Goal: Complete application form: Complete application form

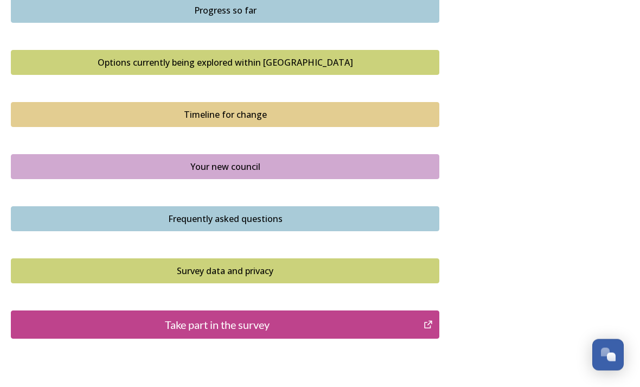
scroll to position [722, 0]
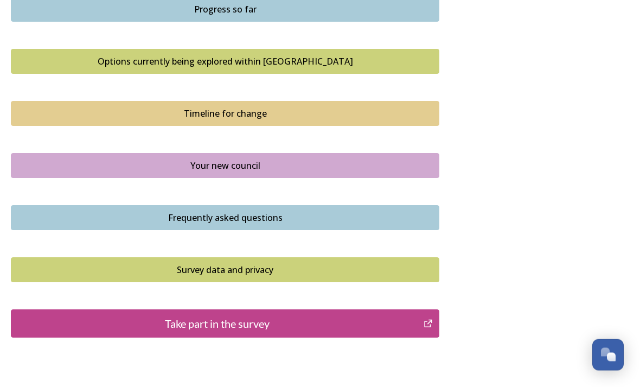
click at [232, 316] on div "Take part in the survey" at bounding box center [217, 324] width 401 height 16
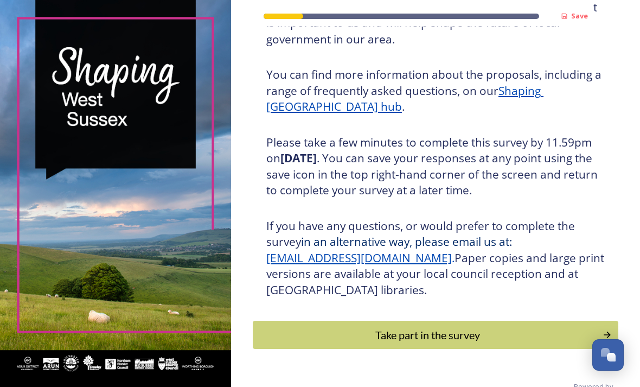
scroll to position [125, 0]
click at [447, 343] on div "Take part in the survey" at bounding box center [428, 335] width 338 height 16
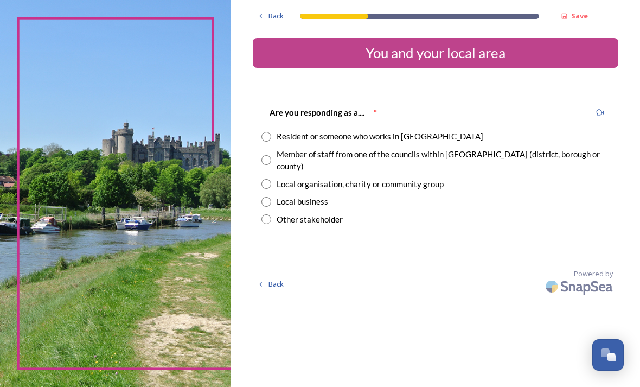
click at [271, 138] on input "radio" at bounding box center [266, 137] width 10 height 10
radio input "true"
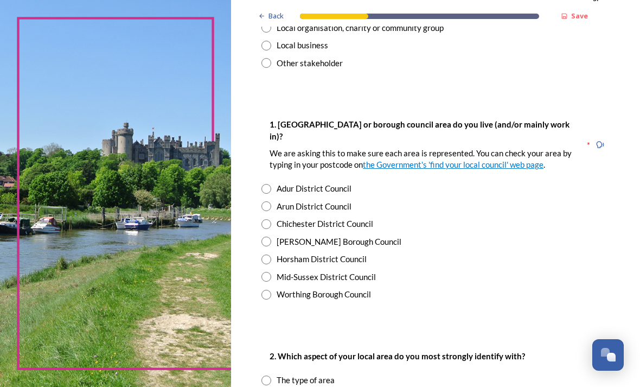
scroll to position [157, 0]
click at [271, 259] on input "radio" at bounding box center [266, 259] width 10 height 10
radio input "true"
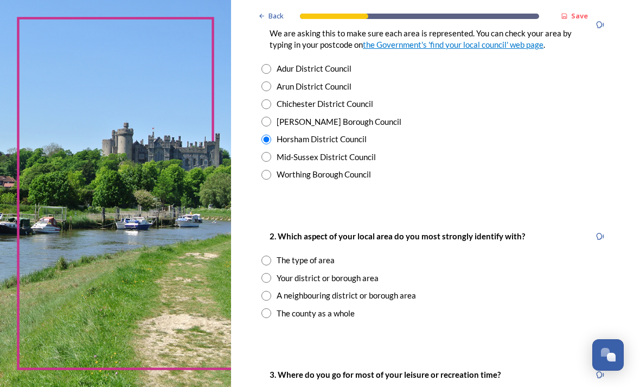
scroll to position [277, 0]
click at [271, 275] on input "radio" at bounding box center [266, 277] width 10 height 10
radio input "true"
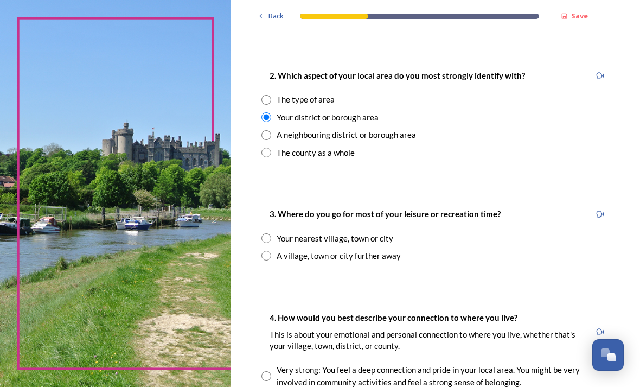
scroll to position [437, 0]
click at [271, 233] on input "radio" at bounding box center [266, 238] width 10 height 10
radio input "true"
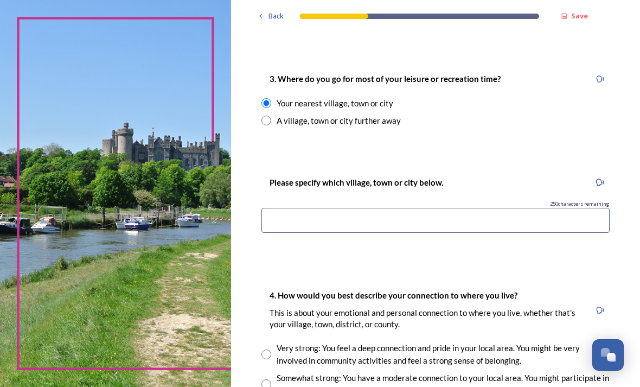
scroll to position [572, 0]
click at [315, 223] on input at bounding box center [435, 220] width 348 height 25
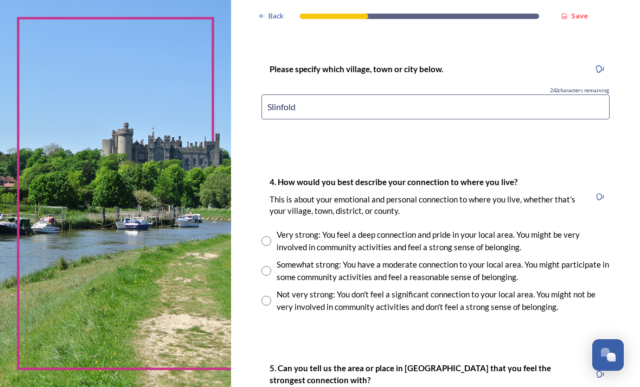
scroll to position [685, 0]
type input "Slinfold"
click at [271, 236] on input "radio" at bounding box center [266, 241] width 10 height 10
radio input "true"
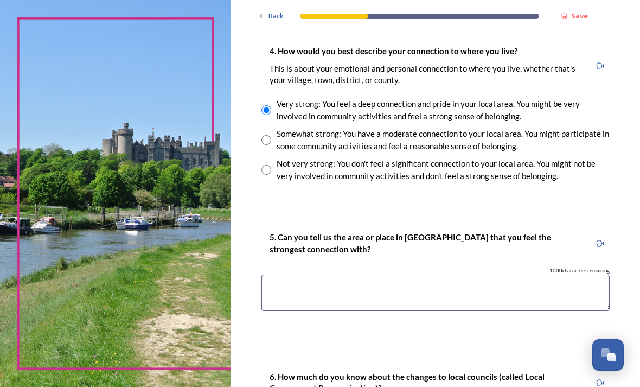
scroll to position [816, 0]
click at [324, 274] on textarea at bounding box center [435, 292] width 348 height 36
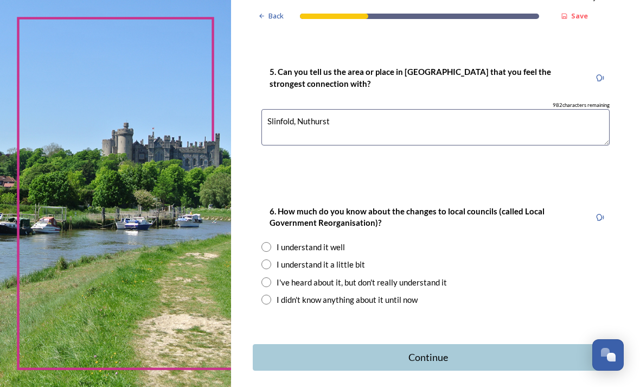
scroll to position [981, 0]
type textarea "Slinfold, Nuthurst"
click at [271, 278] on input "radio" at bounding box center [266, 283] width 10 height 10
radio input "true"
click at [423, 350] on div "Continue" at bounding box center [428, 357] width 339 height 15
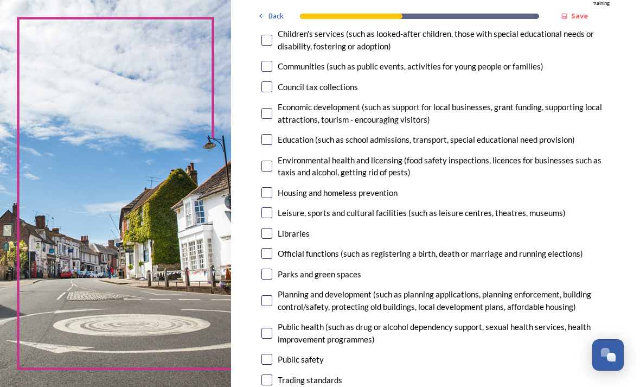
scroll to position [171, 0]
click at [272, 207] on input "checkbox" at bounding box center [266, 212] width 11 height 11
checkbox input "true"
click at [272, 268] on input "checkbox" at bounding box center [266, 273] width 11 height 11
checkbox input "true"
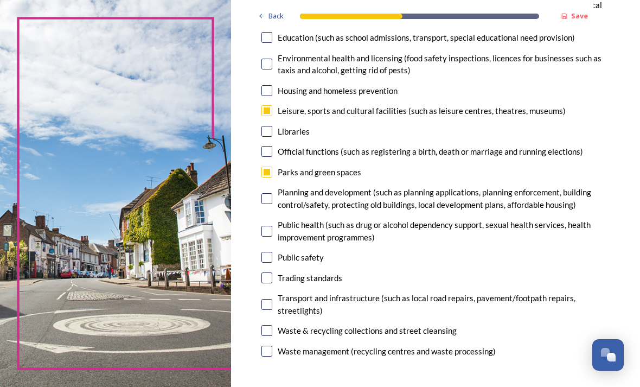
scroll to position [274, 0]
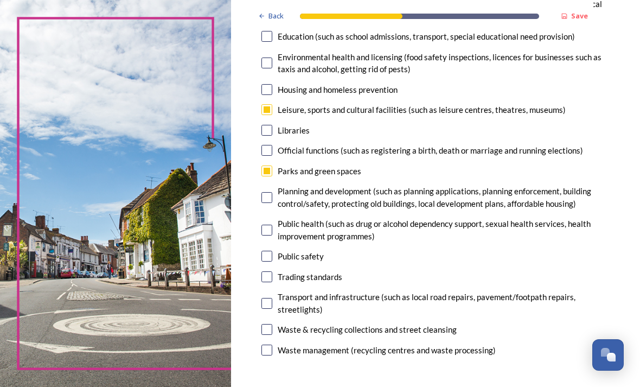
click at [272, 192] on input "checkbox" at bounding box center [266, 197] width 11 height 11
checkbox input "true"
click at [272, 298] on input "checkbox" at bounding box center [266, 303] width 11 height 11
checkbox input "true"
click at [272, 324] on input "checkbox" at bounding box center [266, 329] width 11 height 11
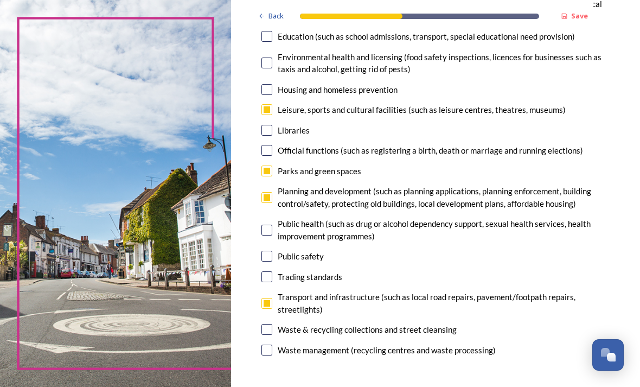
checkbox input "true"
click at [272, 344] on input "checkbox" at bounding box center [266, 349] width 11 height 11
checkbox input "false"
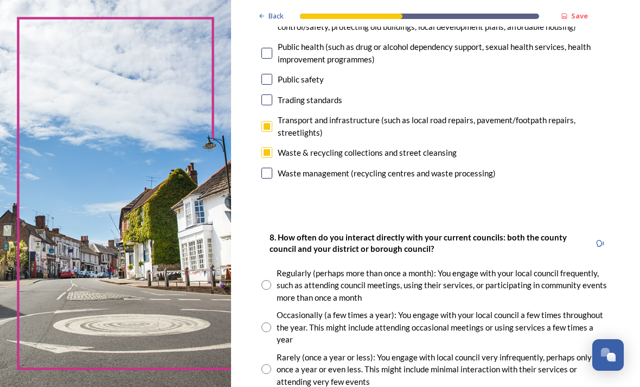
scroll to position [451, 0]
click at [271, 364] on input "radio" at bounding box center [266, 369] width 10 height 10
radio input "true"
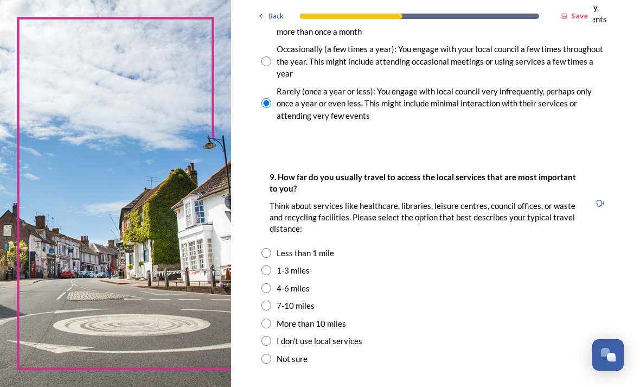
scroll to position [716, 0]
click at [271, 283] on input "radio" at bounding box center [266, 288] width 10 height 10
radio input "true"
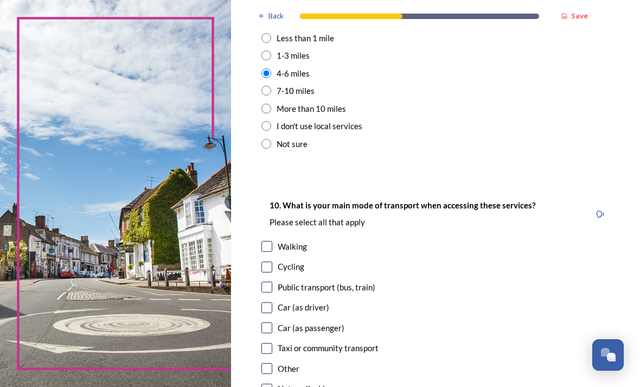
scroll to position [932, 0]
click at [272, 302] on input "checkbox" at bounding box center [266, 307] width 11 height 11
checkbox input "true"
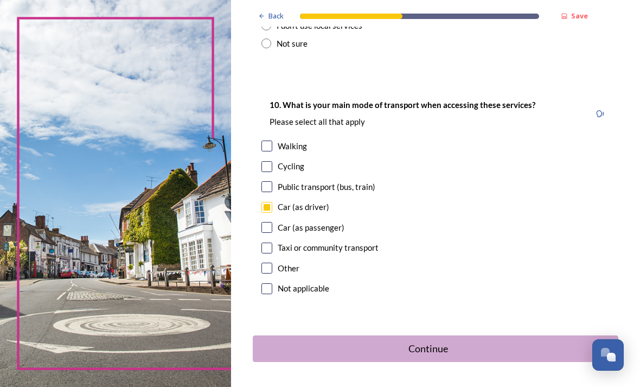
scroll to position [1030, 0]
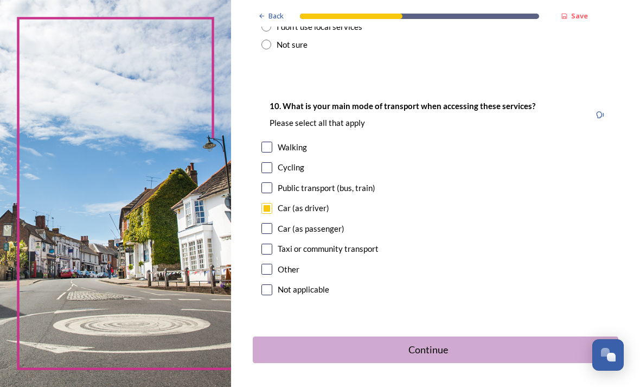
click at [431, 342] on div "Continue" at bounding box center [428, 349] width 339 height 15
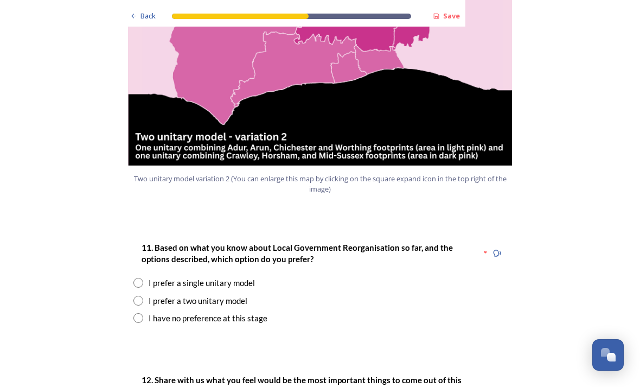
scroll to position [1277, 0]
click at [142, 296] on input "radio" at bounding box center [138, 301] width 10 height 10
radio input "true"
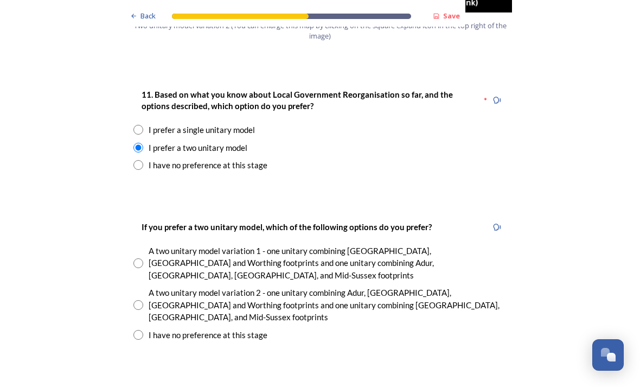
scroll to position [1431, 0]
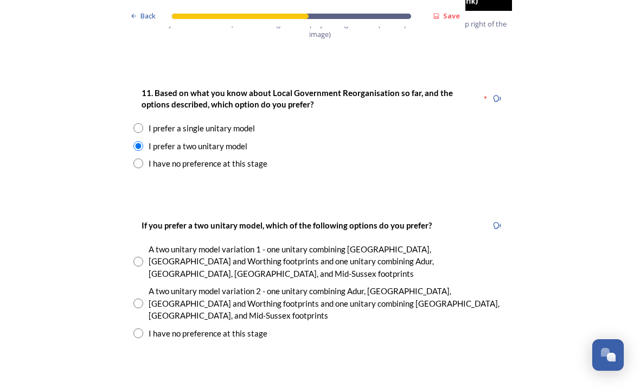
click at [142, 298] on input "radio" at bounding box center [138, 303] width 10 height 10
radio input "true"
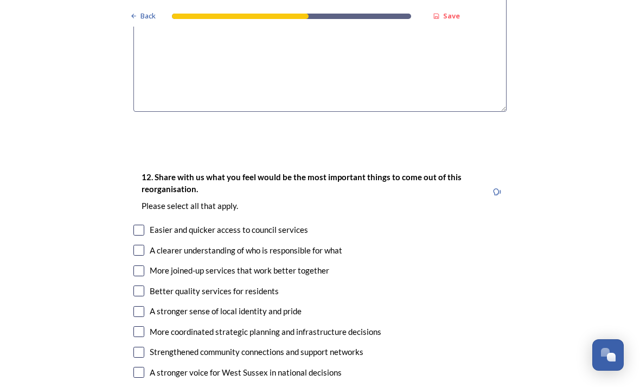
scroll to position [1883, 0]
click at [143, 306] on input "checkbox" at bounding box center [138, 311] width 11 height 11
checkbox input "true"
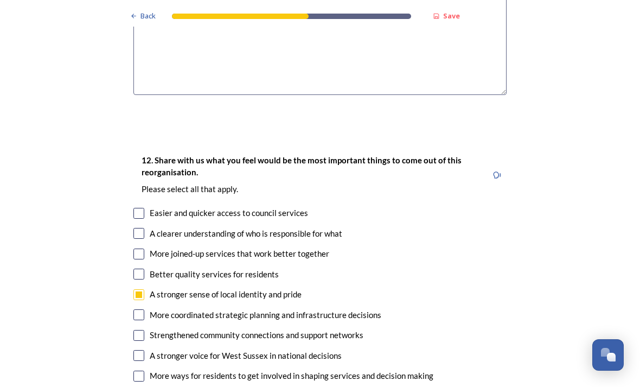
scroll to position [1899, 0]
click at [144, 350] on input "checkbox" at bounding box center [138, 355] width 11 height 11
checkbox input "true"
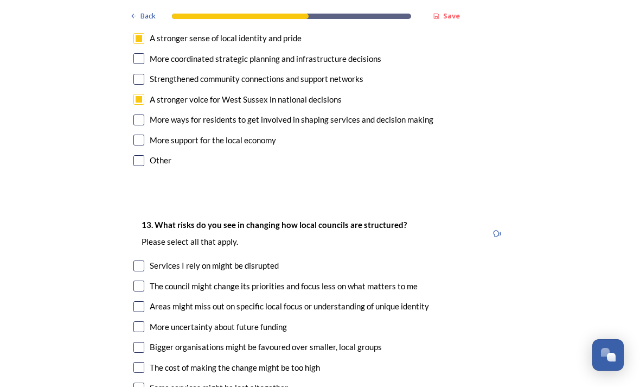
scroll to position [2155, 0]
click at [142, 260] on input "checkbox" at bounding box center [138, 265] width 11 height 11
checkbox input "true"
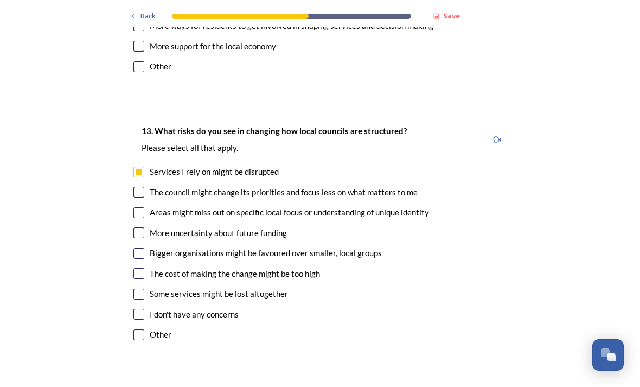
scroll to position [2249, 0]
click at [148, 206] on div "Areas might miss out on specific local focus or understanding of unique identity" at bounding box center [319, 212] width 373 height 12
checkbox input "true"
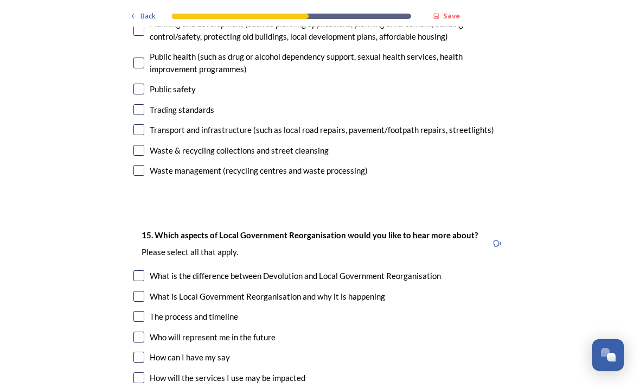
scroll to position [2977, 0]
click at [142, 351] on input "checkbox" at bounding box center [138, 356] width 11 height 11
checkbox input "true"
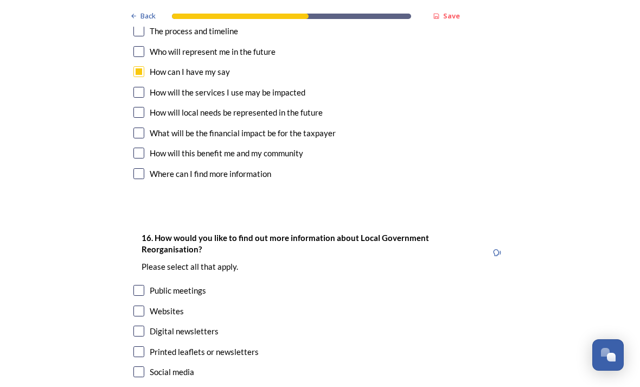
scroll to position [3262, 0]
click at [139, 305] on input "checkbox" at bounding box center [138, 310] width 11 height 11
checkbox input "true"
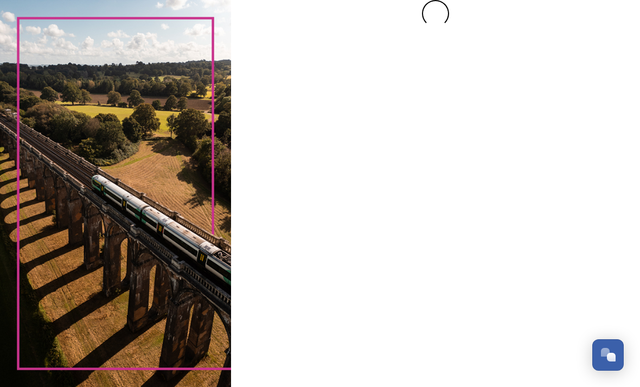
scroll to position [0, 0]
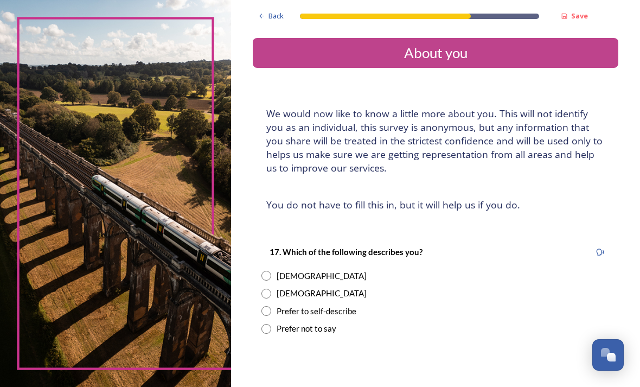
click at [271, 271] on input "radio" at bounding box center [266, 276] width 10 height 10
radio input "true"
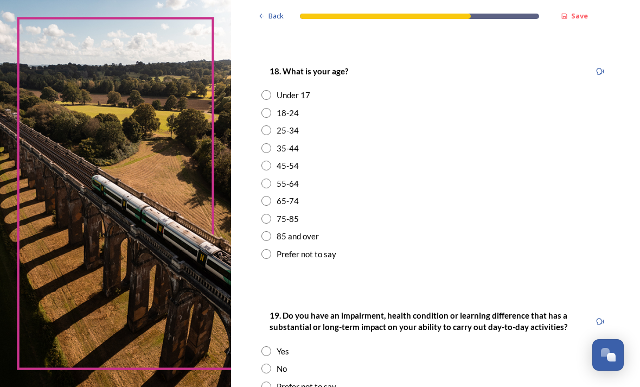
scroll to position [318, 0]
click at [271, 179] on input "radio" at bounding box center [266, 184] width 10 height 10
radio input "true"
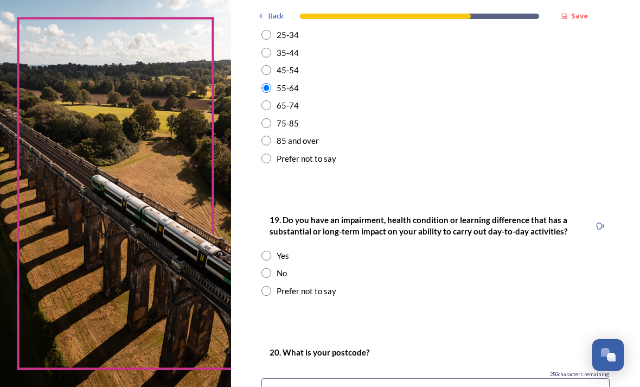
scroll to position [416, 0]
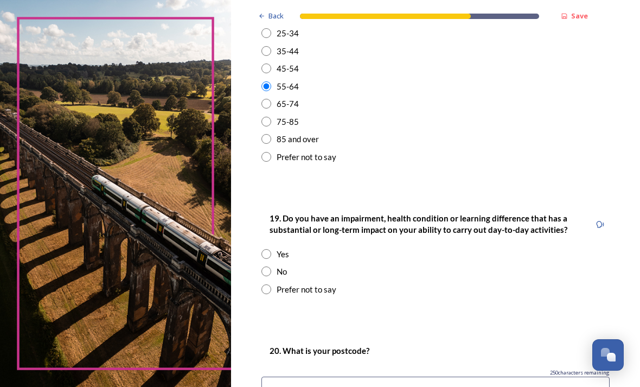
click at [271, 266] on input "radio" at bounding box center [266, 271] width 10 height 10
radio input "true"
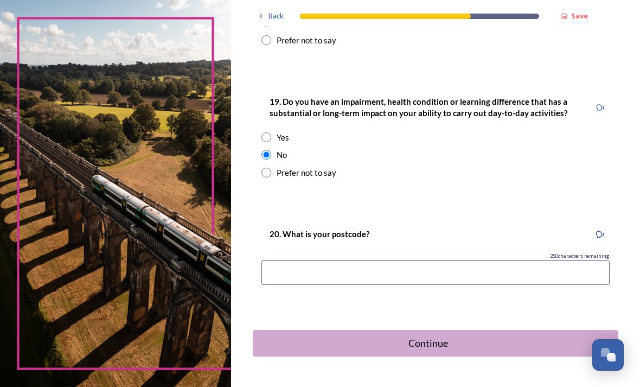
scroll to position [532, 0]
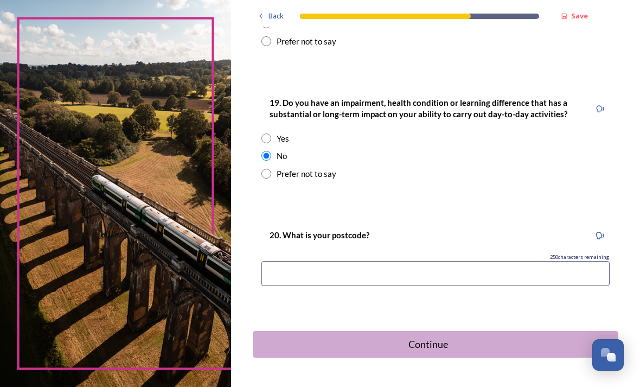
click at [309, 261] on input at bounding box center [435, 273] width 348 height 25
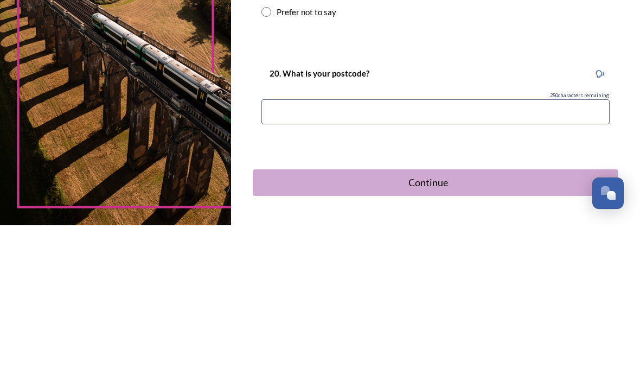
type input "RH13 0SQ"
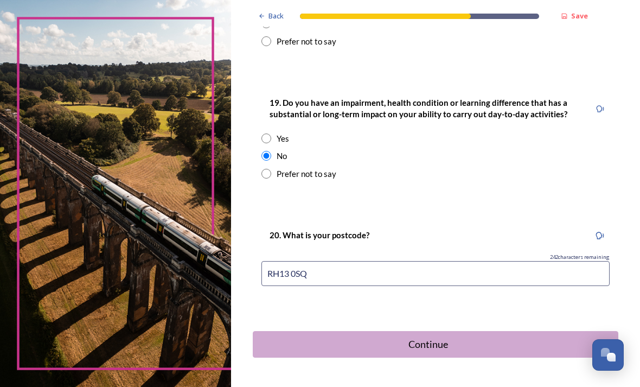
click at [438, 337] on div "Continue" at bounding box center [428, 344] width 339 height 15
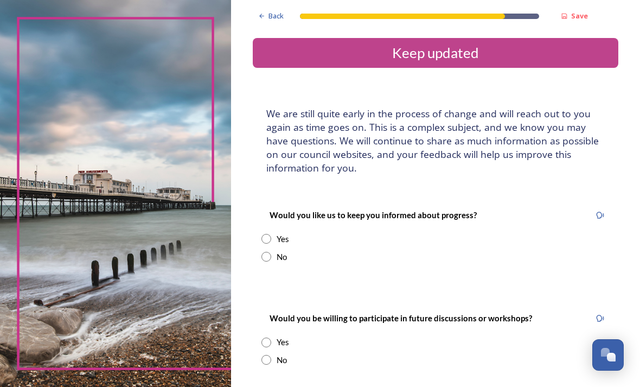
click at [271, 234] on input "radio" at bounding box center [266, 239] width 10 height 10
radio input "true"
click at [319, 336] on input at bounding box center [435, 348] width 348 height 25
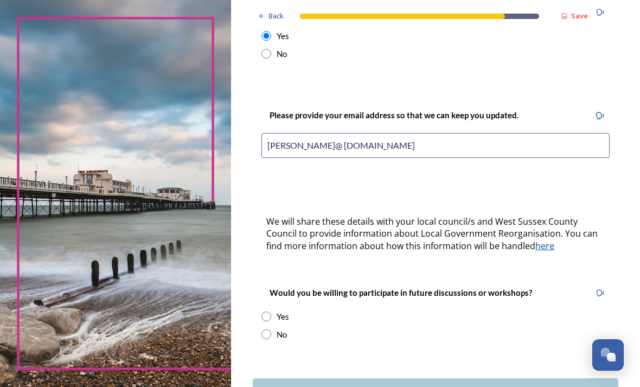
scroll to position [203, 0]
type input "[PERSON_NAME]@ [DOMAIN_NAME]"
click at [271, 311] on input "radio" at bounding box center [266, 316] width 10 height 10
radio input "true"
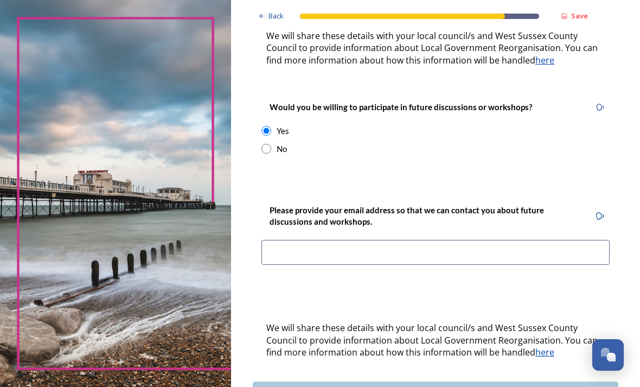
scroll to position [388, 0]
click at [307, 240] on input at bounding box center [435, 252] width 348 height 25
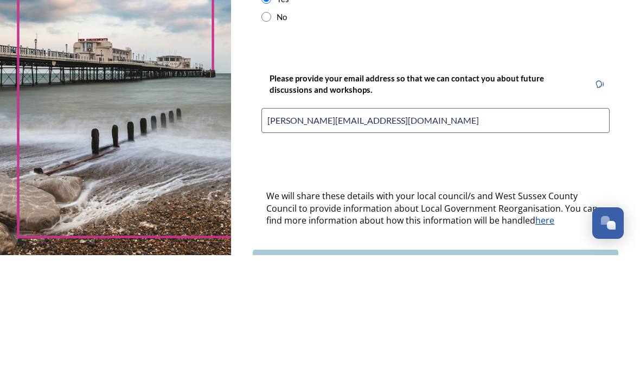
type input "[PERSON_NAME][EMAIL_ADDRESS][DOMAIN_NAME]"
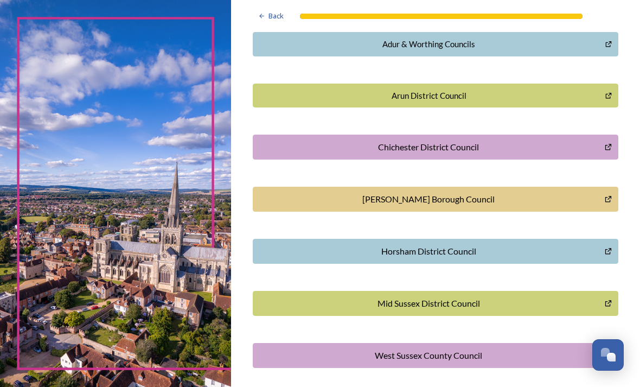
scroll to position [267, 0]
